Goal: Task Accomplishment & Management: Manage account settings

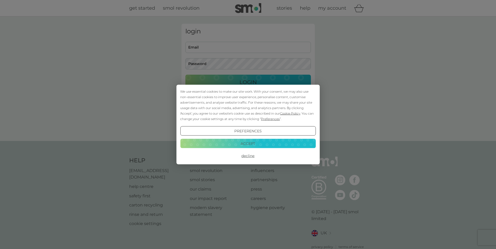
click at [246, 155] on button "Decline" at bounding box center [247, 155] width 135 height 9
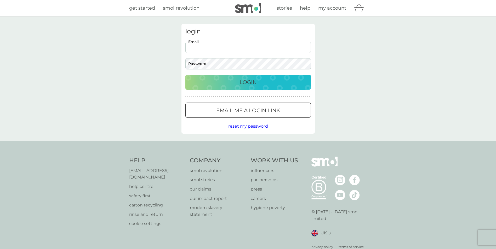
click at [238, 51] on input "Email" at bounding box center [247, 47] width 125 height 11
click at [235, 48] on input "Email" at bounding box center [247, 47] width 125 height 11
type input "[EMAIL_ADDRESS][DOMAIN_NAME]"
click at [185, 75] on button "Login" at bounding box center [247, 82] width 125 height 15
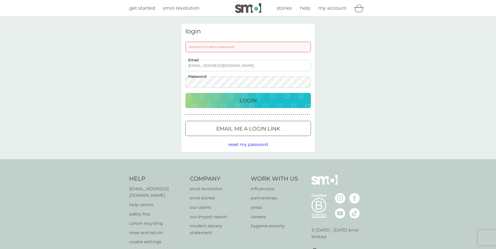
click at [231, 129] on p "Email me a login link" at bounding box center [248, 129] width 64 height 8
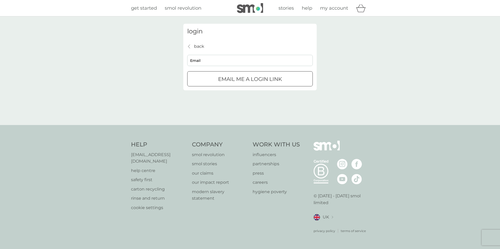
click at [243, 62] on input "Email" at bounding box center [249, 60] width 125 height 11
type input "[EMAIL_ADDRESS][DOMAIN_NAME]"
click button "Email me a login link" at bounding box center [249, 78] width 125 height 15
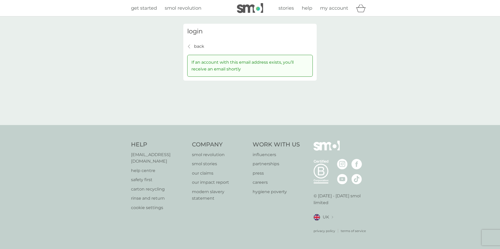
click at [198, 48] on p "back" at bounding box center [199, 46] width 10 height 7
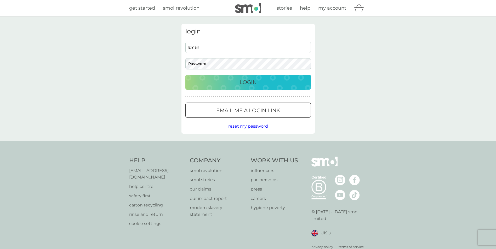
click at [238, 108] on p "Email me a login link" at bounding box center [248, 110] width 64 height 8
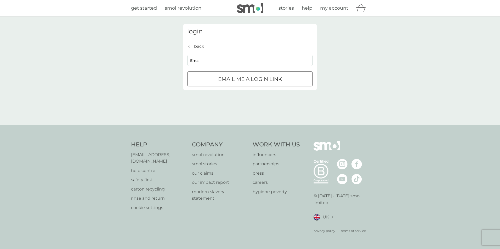
click at [239, 60] on input "Email" at bounding box center [249, 60] width 125 height 11
type input "[PERSON_NAME][EMAIL_ADDRESS][DOMAIN_NAME]"
click button "Email me a login link" at bounding box center [249, 78] width 125 height 15
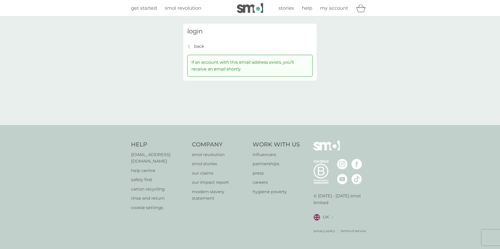
drag, startPoint x: 200, startPoint y: 31, endPoint x: 199, endPoint y: 33, distance: 3.0
click at [199, 32] on h3 "login" at bounding box center [249, 32] width 125 height 8
click at [199, 33] on h3 "login" at bounding box center [249, 32] width 125 height 8
click at [329, 10] on span "my account" at bounding box center [334, 8] width 28 height 6
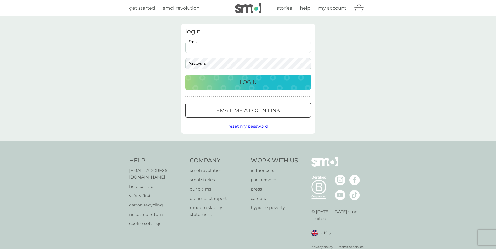
click at [222, 45] on input "Email" at bounding box center [247, 47] width 125 height 11
click at [222, 46] on input "[PERSON_NAME][EMAIL_ADDRESS][DOMAIN_NAME]" at bounding box center [247, 47] width 125 height 11
type input "[PERSON_NAME][EMAIL_ADDRESS][DOMAIN_NAME]"
click at [185, 75] on button "Login" at bounding box center [247, 82] width 125 height 15
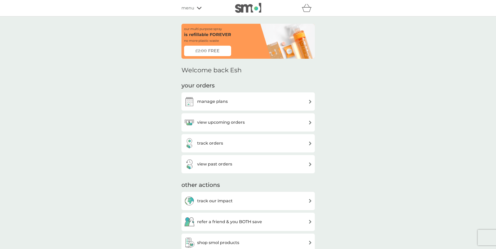
click at [224, 102] on h3 "manage plans" at bounding box center [212, 101] width 31 height 7
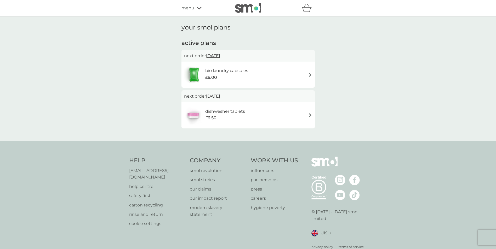
click at [274, 77] on div "bio laundry capsules £6.00" at bounding box center [248, 75] width 128 height 18
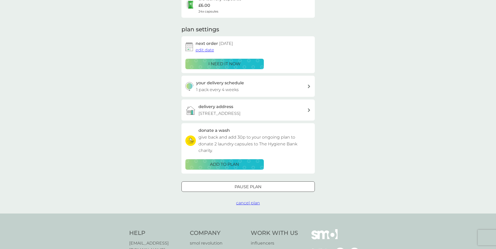
scroll to position [52, 0]
click at [251, 204] on span "cancel plan" at bounding box center [248, 202] width 24 height 5
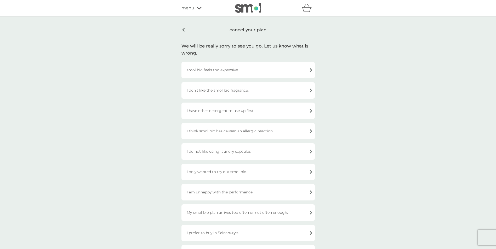
click at [225, 72] on div "smol bio feels too expensive" at bounding box center [247, 70] width 133 height 16
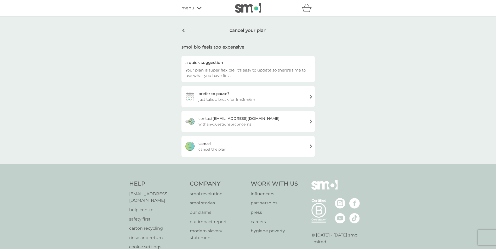
click at [213, 151] on span "cancel the plan" at bounding box center [212, 150] width 28 height 6
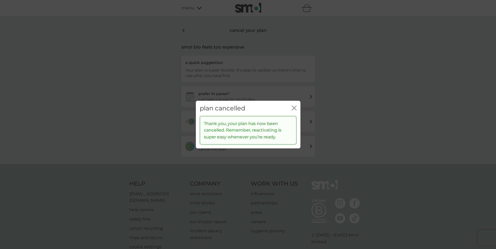
click at [294, 107] on icon "close" at bounding box center [294, 108] width 5 height 5
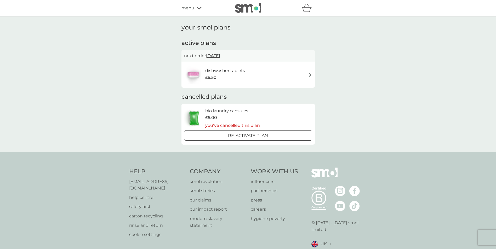
click at [242, 77] on div "£6.50" at bounding box center [225, 77] width 40 height 7
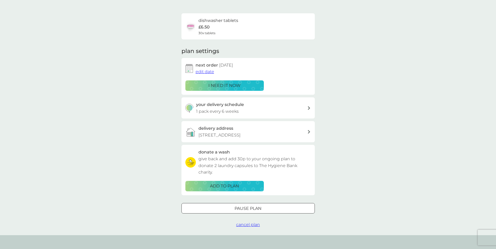
scroll to position [78, 0]
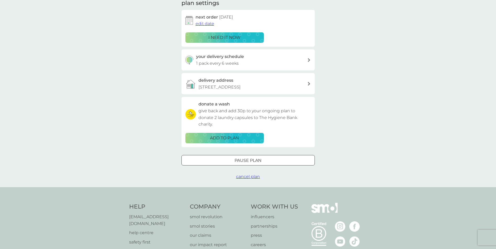
click at [248, 176] on span "cancel plan" at bounding box center [248, 176] width 24 height 5
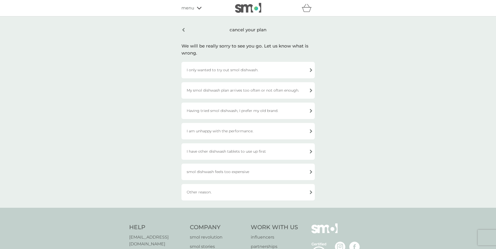
click at [233, 173] on div "smol dishwash feels too expensive" at bounding box center [247, 172] width 133 height 16
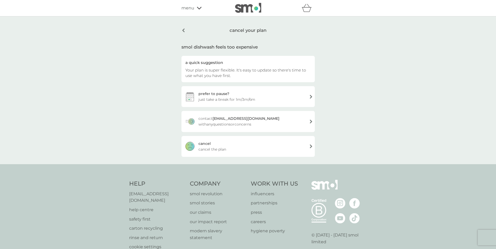
click at [233, 148] on div "cancel cancel the plan" at bounding box center [247, 146] width 133 height 21
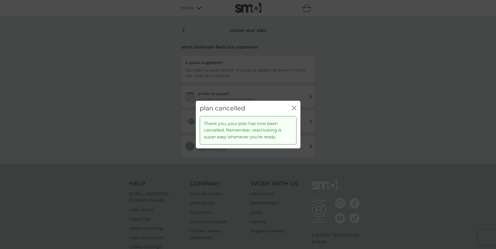
click at [295, 110] on icon "close" at bounding box center [295, 108] width 2 height 4
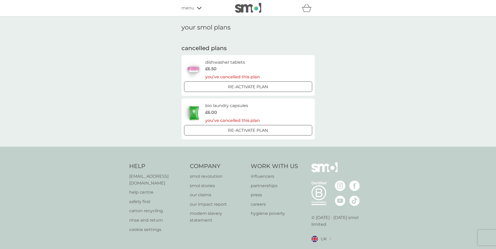
click at [193, 10] on span "menu" at bounding box center [187, 8] width 13 height 7
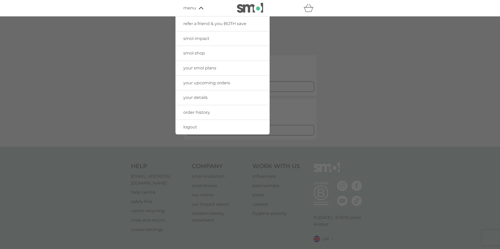
click at [187, 98] on span "your details" at bounding box center [195, 97] width 24 height 5
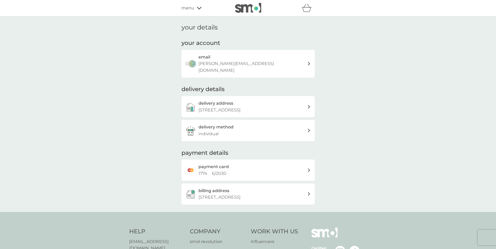
click at [237, 59] on div "email eshani@duck.com" at bounding box center [252, 64] width 109 height 20
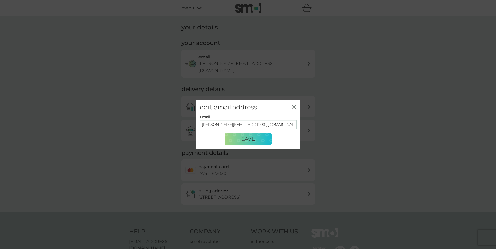
click at [296, 107] on icon "close" at bounding box center [294, 107] width 5 height 5
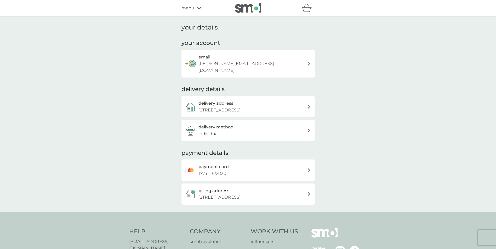
click at [307, 61] on div "email eshani@duck.com" at bounding box center [252, 64] width 109 height 20
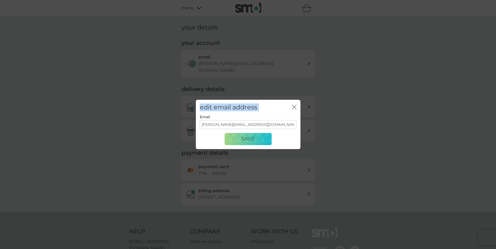
click at [289, 104] on div "edit email address close Email eshani@duck.com Save" at bounding box center [248, 124] width 496 height 249
drag, startPoint x: 289, startPoint y: 104, endPoint x: 293, endPoint y: 108, distance: 5.8
click at [294, 107] on icon "close" at bounding box center [295, 107] width 2 height 4
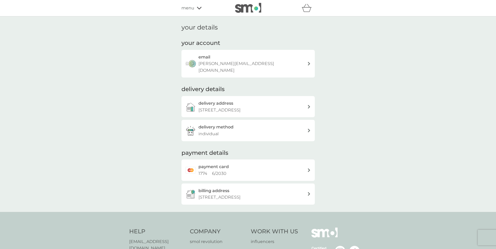
click at [197, 7] on icon at bounding box center [199, 8] width 5 height 3
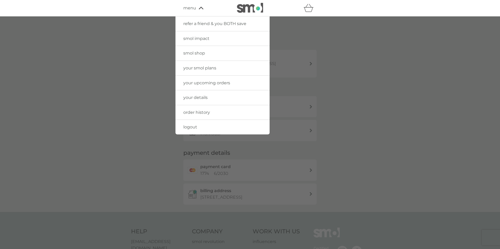
click at [366, 101] on div at bounding box center [250, 140] width 500 height 249
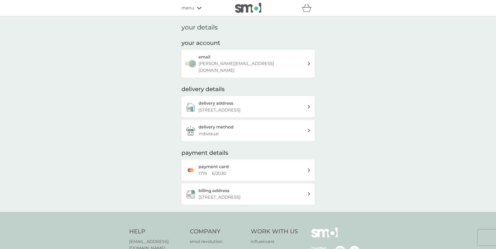
scroll to position [74, 0]
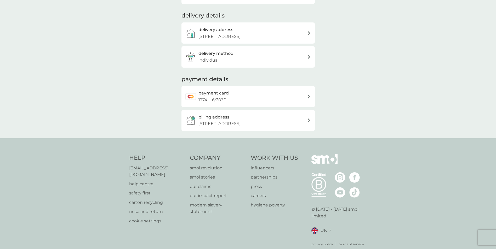
click at [139, 165] on p "[EMAIL_ADDRESS][DOMAIN_NAME]" at bounding box center [157, 171] width 56 height 13
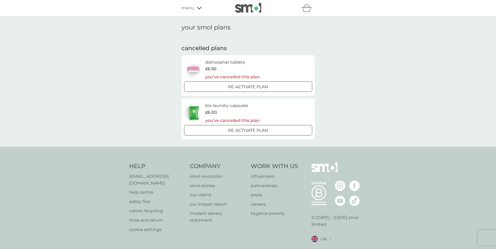
click at [194, 10] on div "menu" at bounding box center [203, 8] width 44 height 7
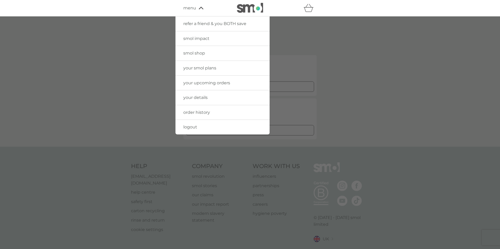
click at [200, 94] on link "your details" at bounding box center [222, 97] width 94 height 15
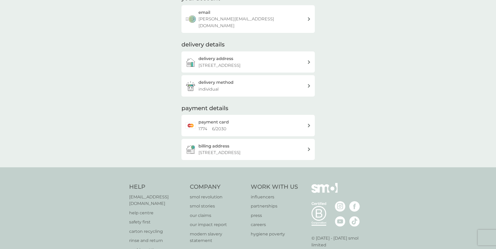
scroll to position [74, 0]
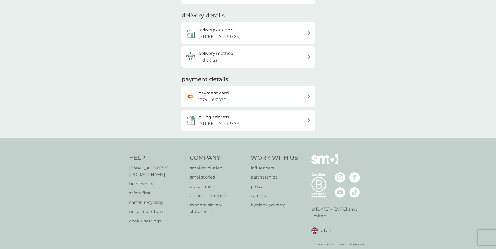
click at [146, 181] on p "help centre" at bounding box center [157, 184] width 56 height 7
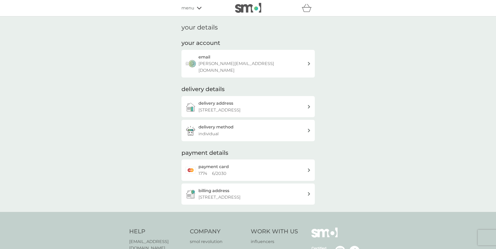
click at [234, 60] on div "email eshani@duck.com" at bounding box center [252, 64] width 109 height 20
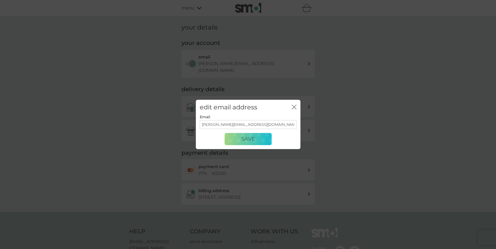
drag, startPoint x: 242, startPoint y: 123, endPoint x: 159, endPoint y: 122, distance: 83.1
click at [159, 122] on div "edit email address close Email eshani@duck.com Save" at bounding box center [248, 124] width 496 height 249
type input "[EMAIL_ADDRESS][DOMAIN_NAME]"
click at [256, 139] on button "Save" at bounding box center [248, 139] width 47 height 13
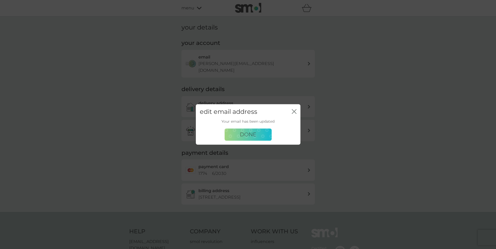
click at [256, 139] on button "Done" at bounding box center [248, 135] width 47 height 13
